Goal: Task Accomplishment & Management: Manage account settings

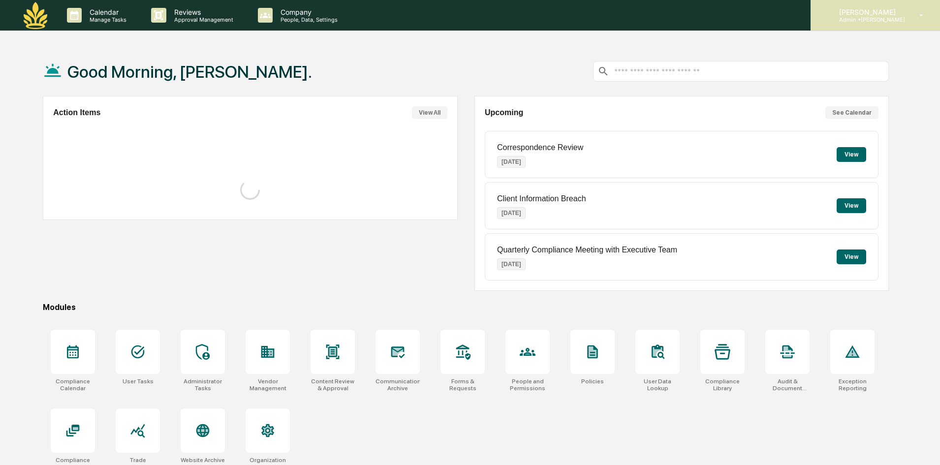
click at [889, 20] on p "Admin • Maia Wealth" at bounding box center [868, 19] width 74 height 7
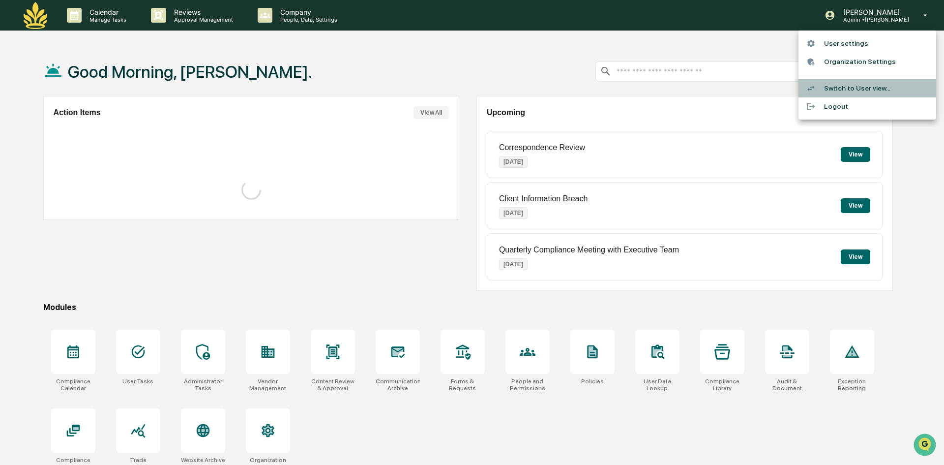
click at [838, 89] on li "Switch to User view..." at bounding box center [868, 88] width 138 height 18
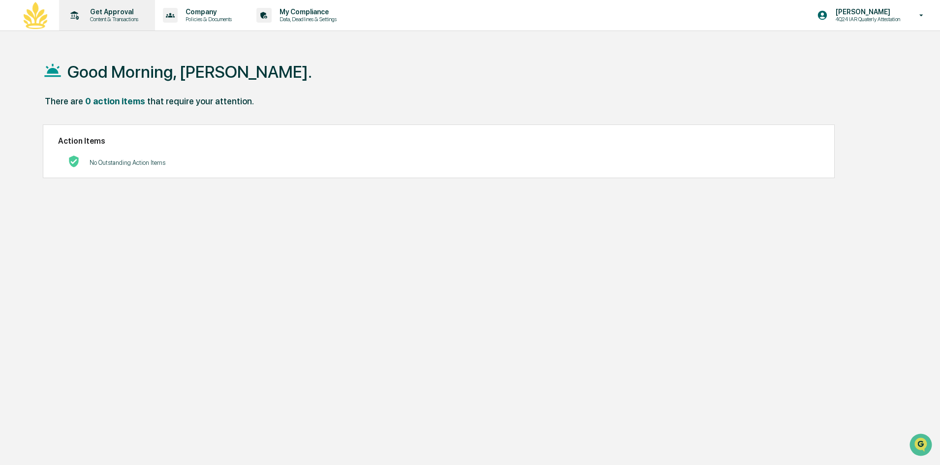
click at [95, 15] on p "Get Approval" at bounding box center [112, 12] width 61 height 8
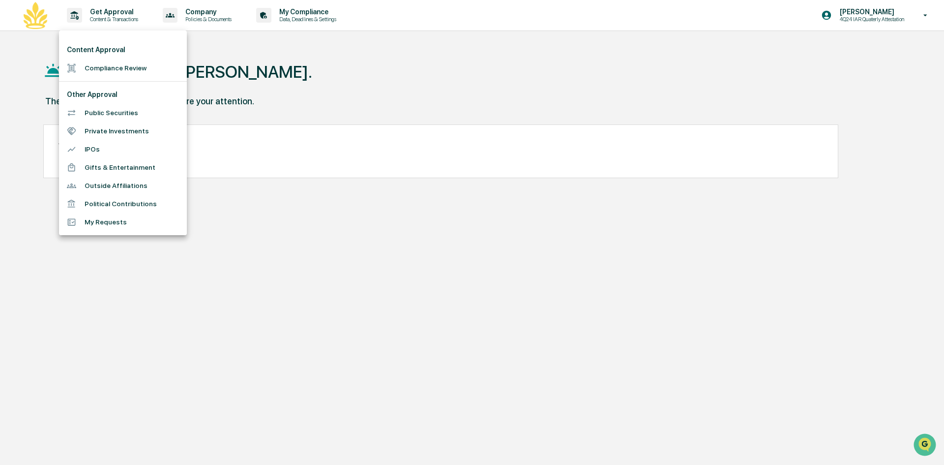
click at [110, 115] on li "Public Securities" at bounding box center [123, 113] width 128 height 18
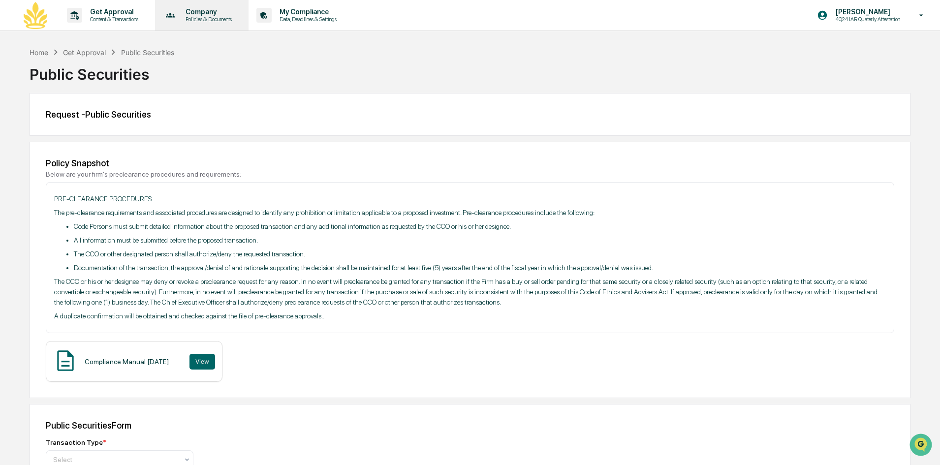
click at [221, 17] on p "Policies & Documents" at bounding box center [207, 19] width 59 height 7
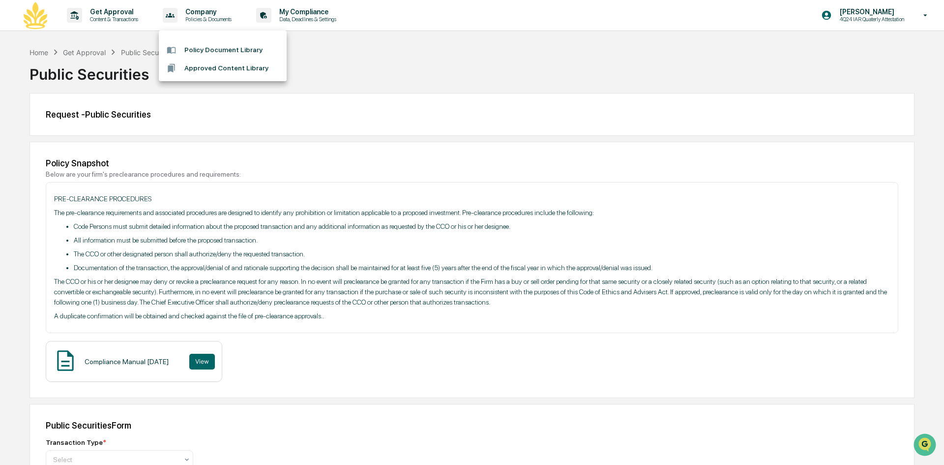
click at [317, 11] on div at bounding box center [472, 232] width 944 height 465
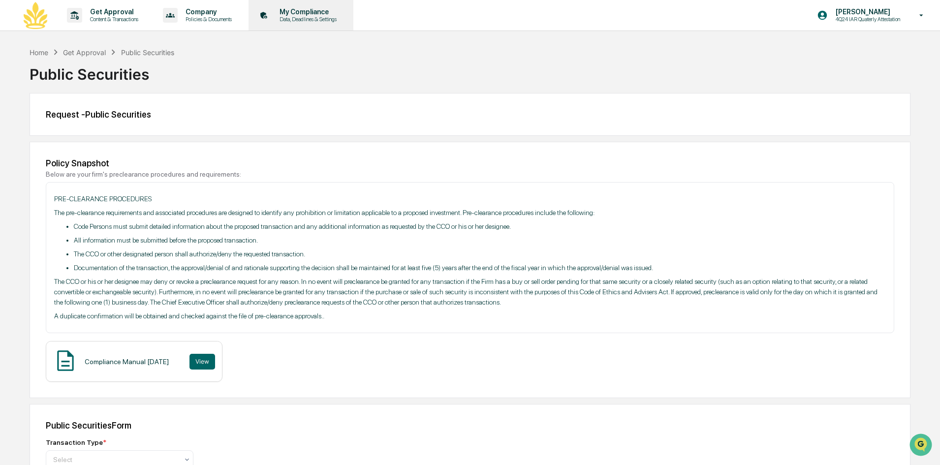
click at [310, 14] on p "My Compliance" at bounding box center [307, 12] width 70 height 8
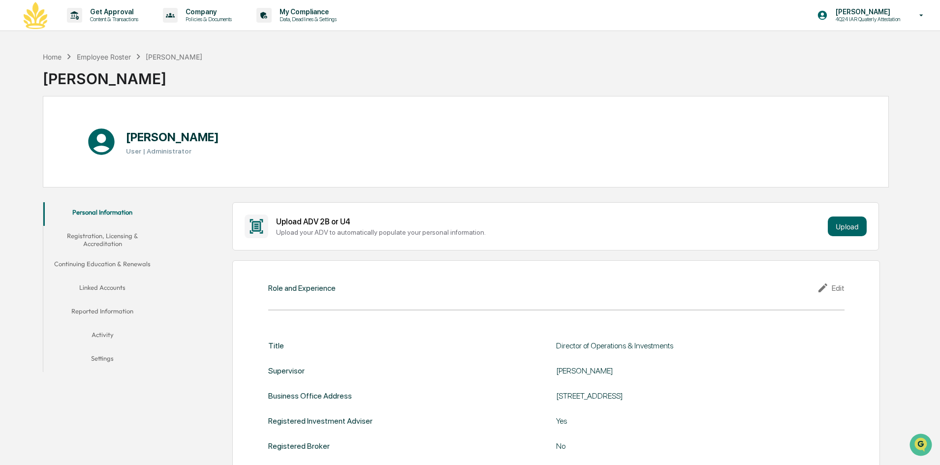
click at [104, 288] on button "Linked Accounts" at bounding box center [102, 289] width 118 height 24
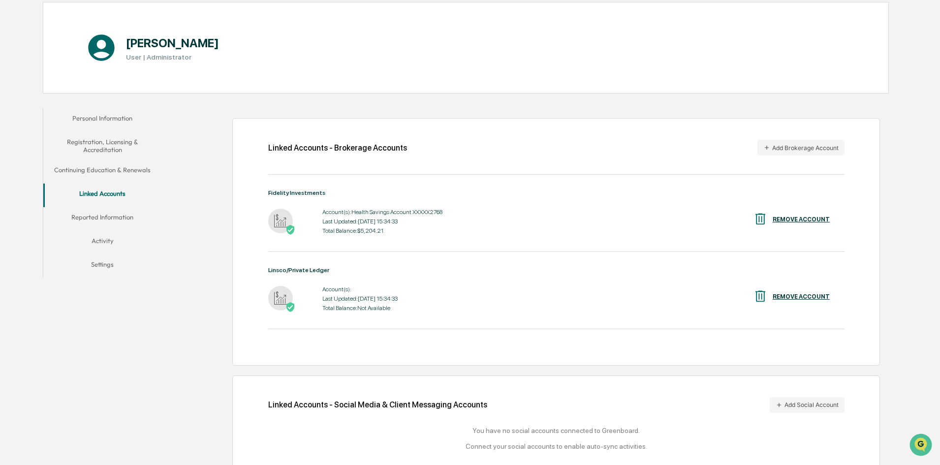
scroll to position [98, 0]
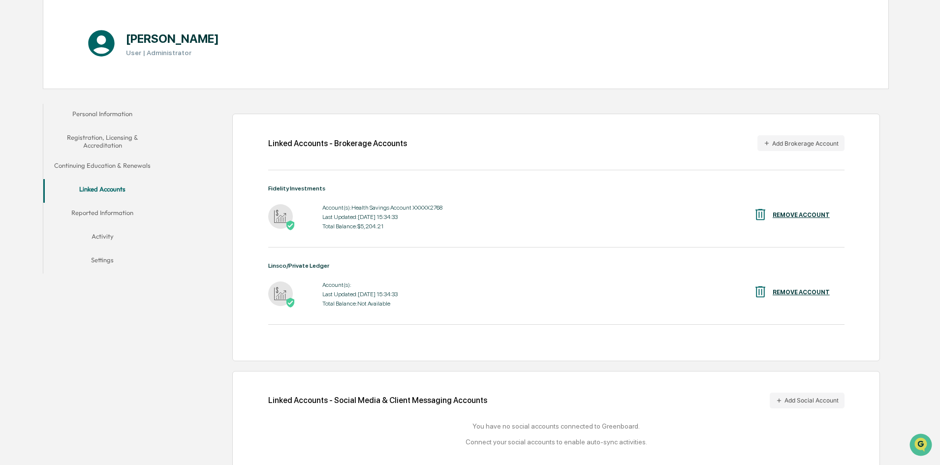
click at [775, 291] on div "REMOVE ACCOUNT" at bounding box center [800, 292] width 57 height 7
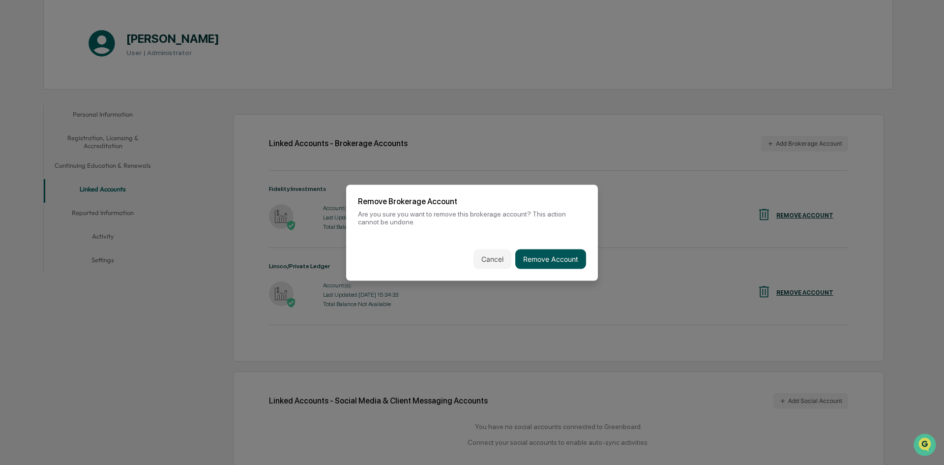
click at [577, 260] on button "Remove Account" at bounding box center [551, 259] width 71 height 20
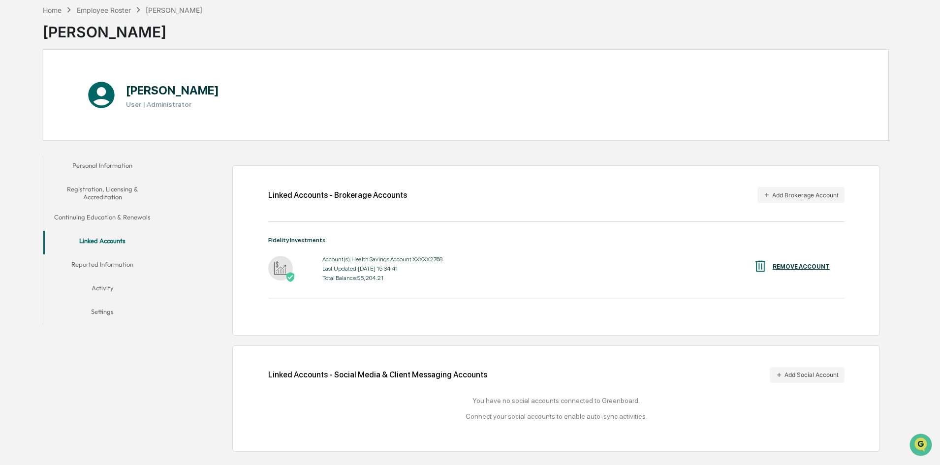
scroll to position [47, 0]
click at [784, 195] on button "Add Brokerage Account" at bounding box center [800, 195] width 87 height 16
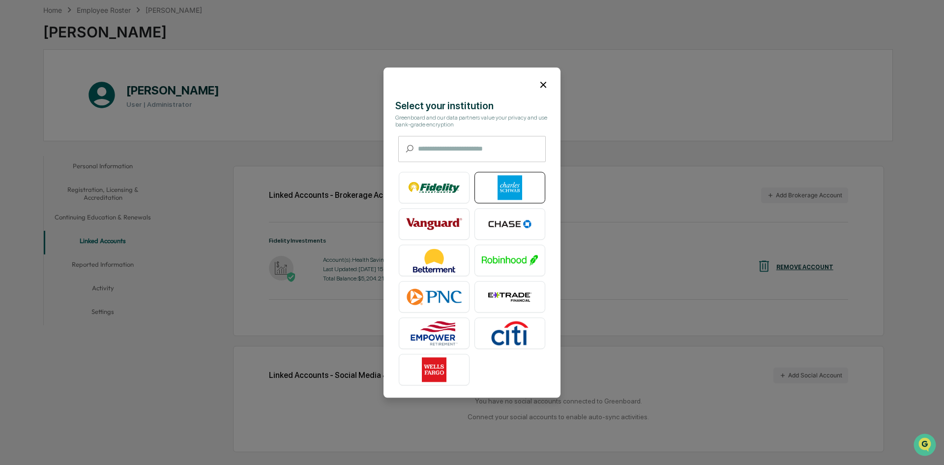
click at [501, 190] on img at bounding box center [510, 187] width 56 height 25
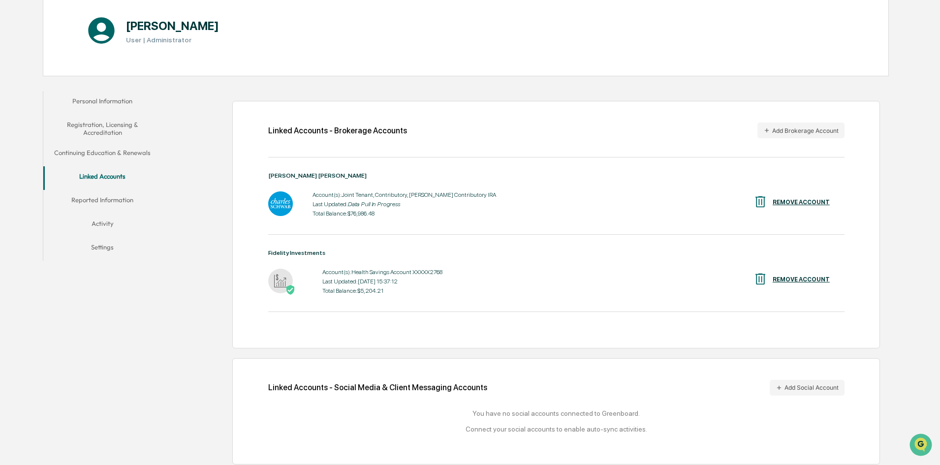
scroll to position [116, 0]
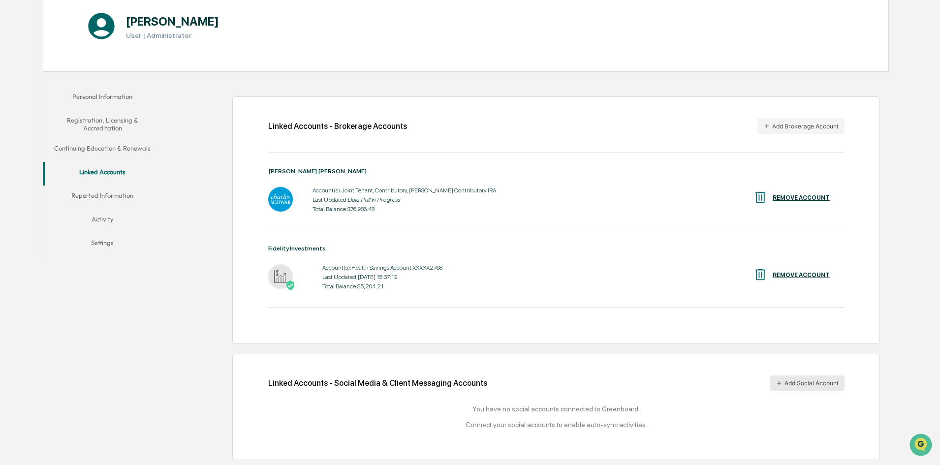
click at [781, 385] on icon at bounding box center [778, 383] width 7 height 7
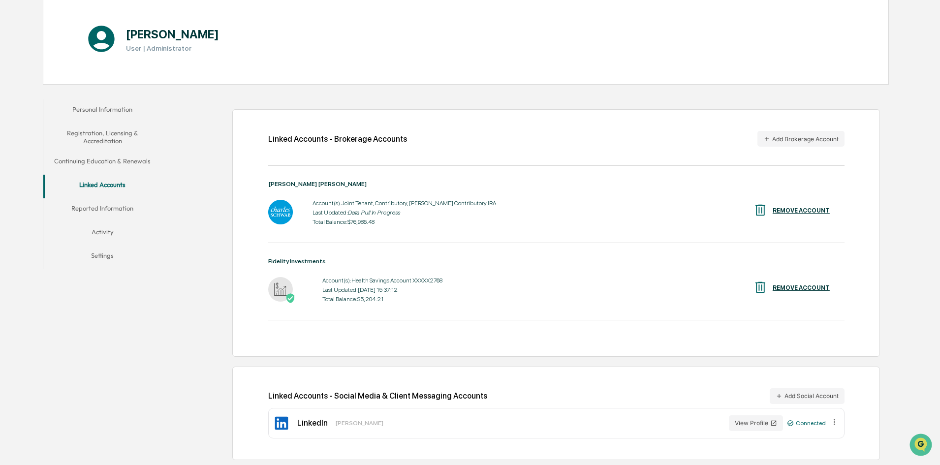
scroll to position [103, 0]
click at [112, 112] on button "Personal Information" at bounding box center [102, 111] width 118 height 24
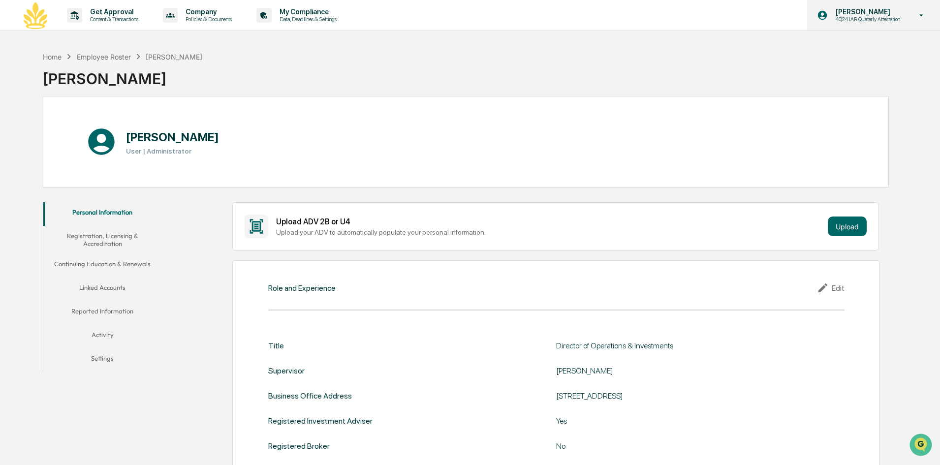
click at [886, 9] on p "[PERSON_NAME]" at bounding box center [865, 12] width 77 height 8
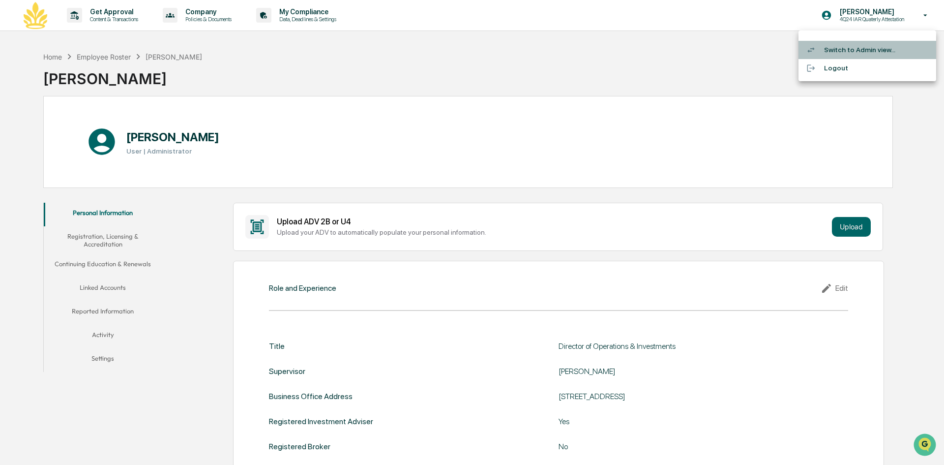
click at [845, 51] on li "Switch to Admin view..." at bounding box center [868, 50] width 138 height 18
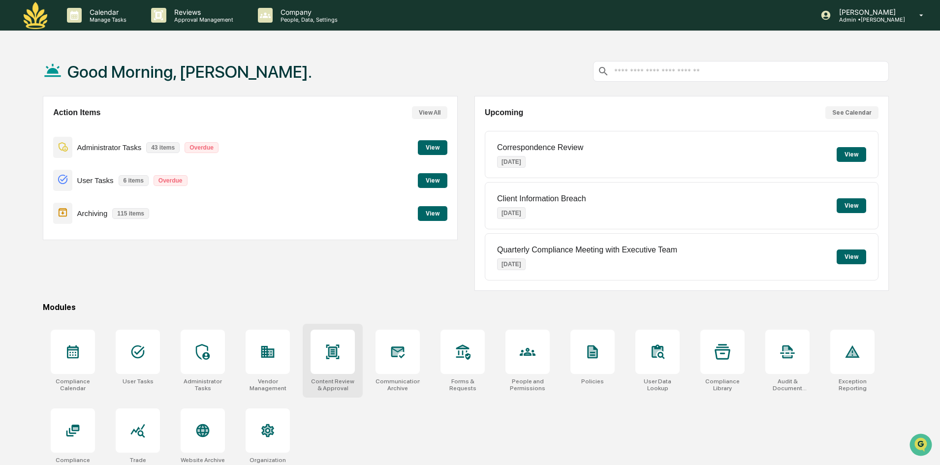
scroll to position [47, 0]
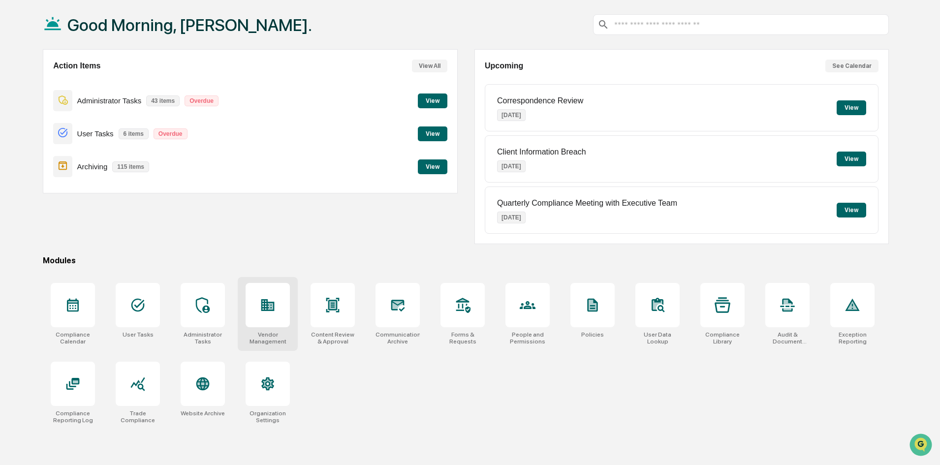
click at [272, 308] on icon at bounding box center [270, 306] width 5 height 6
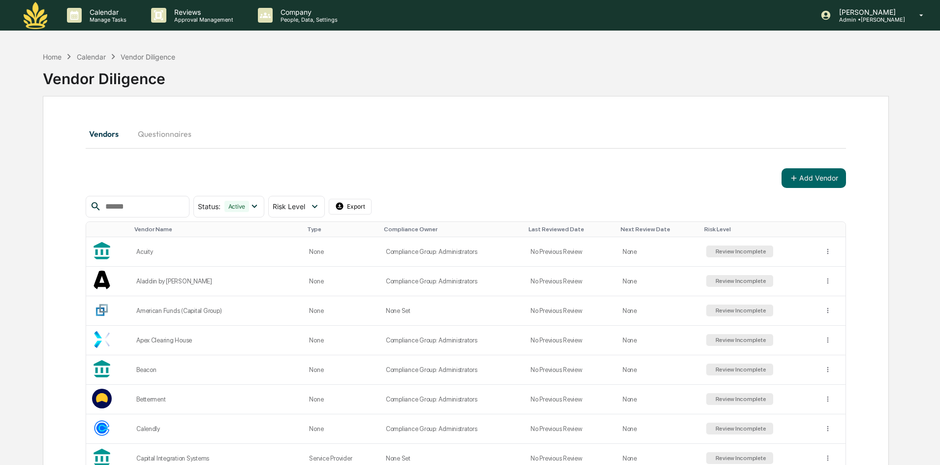
click at [146, 206] on input "text" at bounding box center [143, 206] width 84 height 13
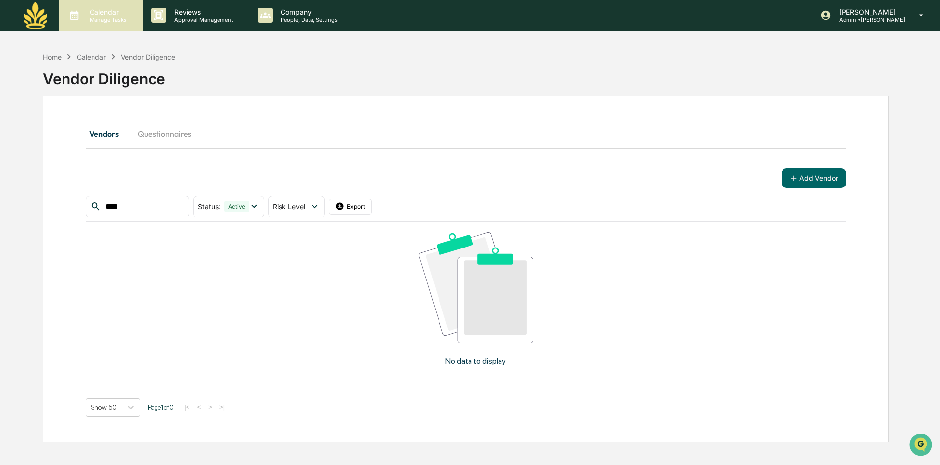
type input "****"
